Goal: Task Accomplishment & Management: Use online tool/utility

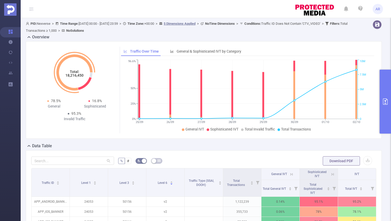
scroll to position [0, 1]
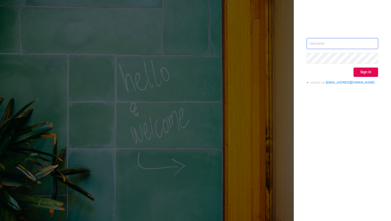
click at [320, 43] on input "text" at bounding box center [341, 43] width 71 height 11
type input "[EMAIL_ADDRESS][DOMAIN_NAME]"
click at [365, 72] on button "Sign in" at bounding box center [365, 72] width 25 height 9
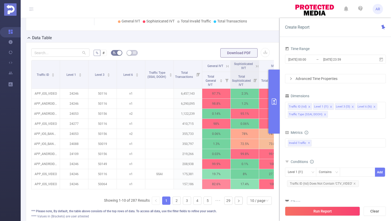
scroll to position [109, 0]
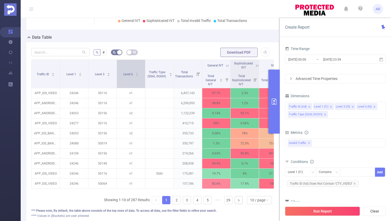
click at [136, 74] on icon "icon: caret-down" at bounding box center [136, 75] width 3 height 3
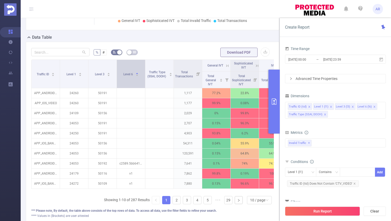
click at [136, 74] on icon "icon: caret-down" at bounding box center [136, 75] width 3 height 3
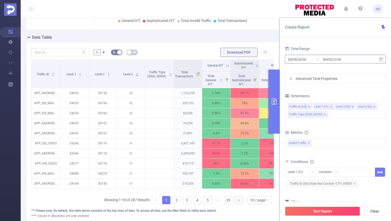
click at [330, 59] on input "[DATE] 23:59" at bounding box center [343, 59] width 42 height 7
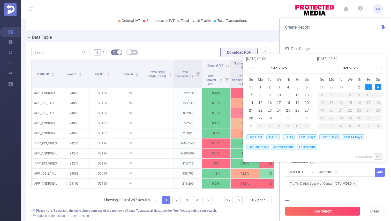
click at [290, 135] on span "Yesterday" at bounding box center [287, 138] width 13 height 6
type input "2025-10-03 00:00"
type input "2025-10-03 23:59"
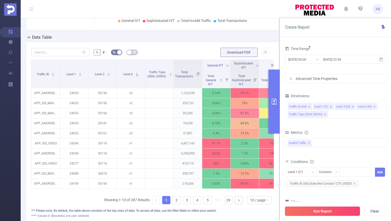
click at [326, 212] on button "Run Report" at bounding box center [322, 211] width 75 height 9
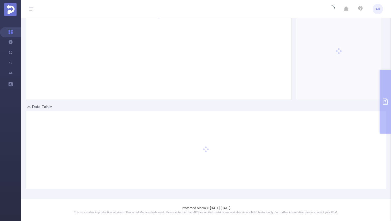
scroll to position [39, 0]
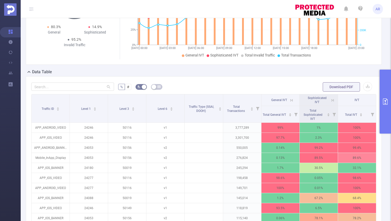
scroll to position [74, 0]
click at [60, 111] on div "Traffic ID" at bounding box center [51, 108] width 18 height 5
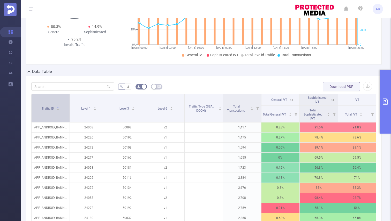
click at [60, 111] on div "Traffic ID" at bounding box center [51, 108] width 18 height 5
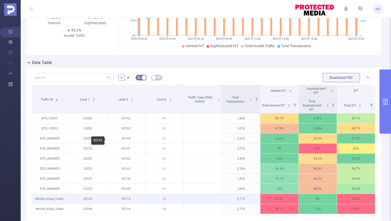
scroll to position [84, 0]
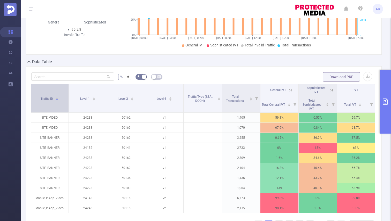
click at [57, 100] on icon "icon: caret-down" at bounding box center [57, 99] width 2 height 1
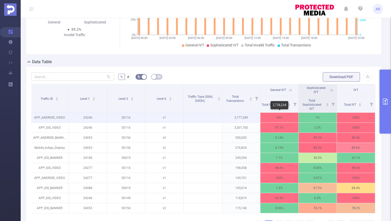
click at [284, 118] on p "99%" at bounding box center [279, 118] width 38 height 10
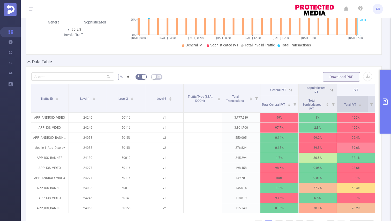
click at [360, 106] on icon "icon: caret-down" at bounding box center [359, 105] width 3 height 3
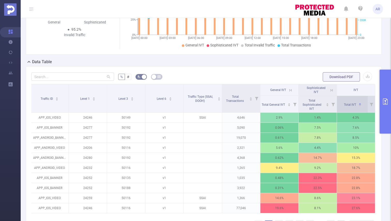
click at [360, 106] on icon "icon: caret-down" at bounding box center [359, 105] width 3 height 3
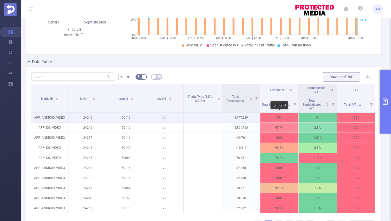
click at [288, 118] on p "99%" at bounding box center [279, 118] width 38 height 10
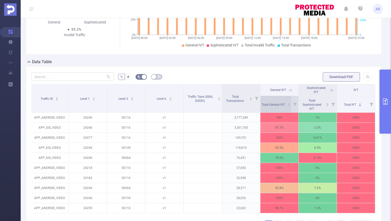
click at [289, 106] on icon "icon: caret-down" at bounding box center [288, 105] width 3 height 3
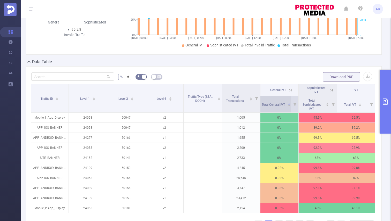
click at [289, 106] on icon "icon: caret-down" at bounding box center [288, 105] width 3 height 3
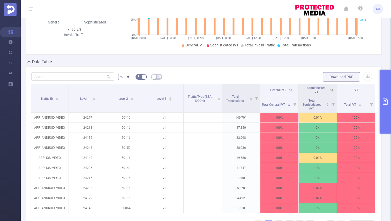
click at [290, 90] on icon at bounding box center [290, 90] width 5 height 5
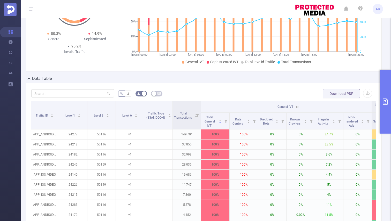
scroll to position [0, 0]
